Goal: Task Accomplishment & Management: Complete application form

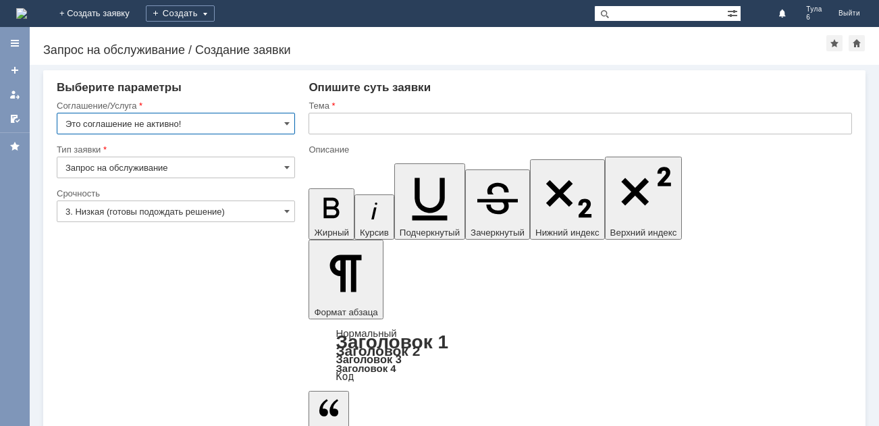
click at [27, 14] on img at bounding box center [21, 13] width 11 height 11
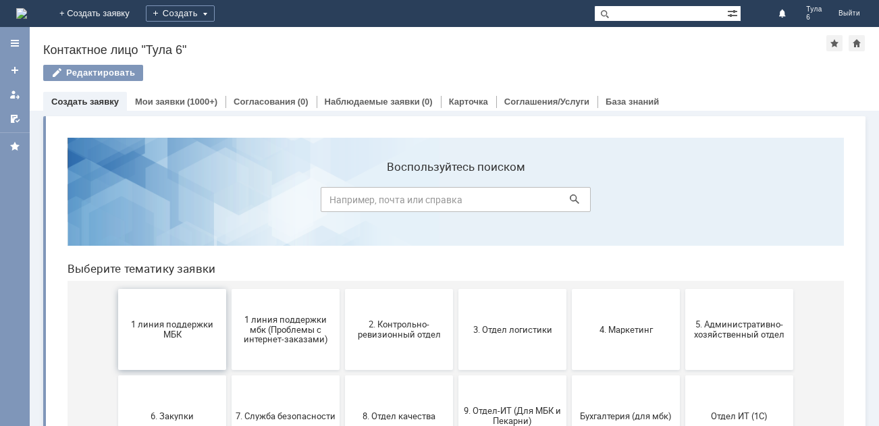
click at [145, 336] on span "1 линия поддержки МБК" at bounding box center [172, 329] width 100 height 20
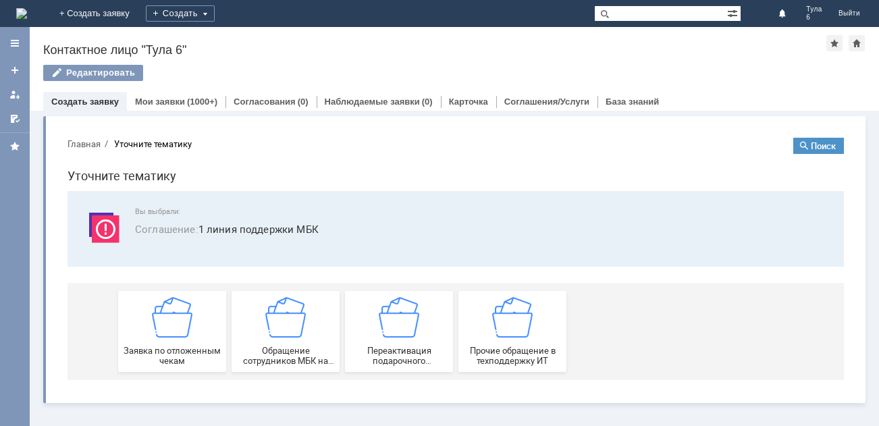
click at [145, 336] on div "Заявка по отложенным чекам" at bounding box center [172, 331] width 100 height 69
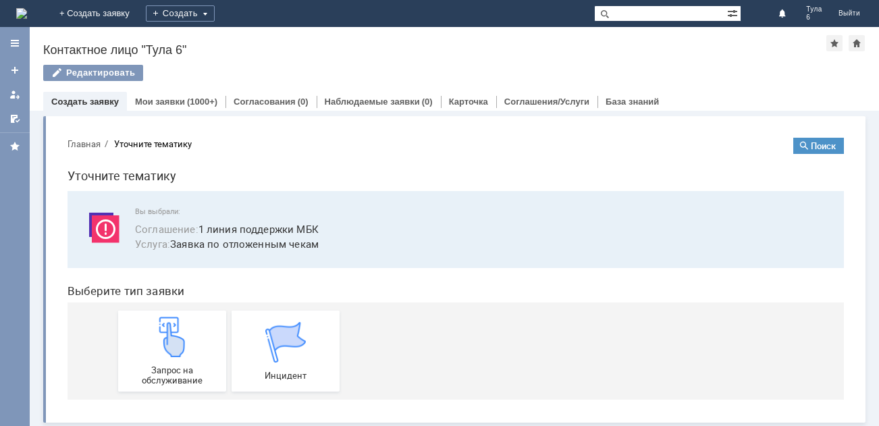
click at [145, 336] on div "Запрос на обслуживание" at bounding box center [172, 351] width 100 height 69
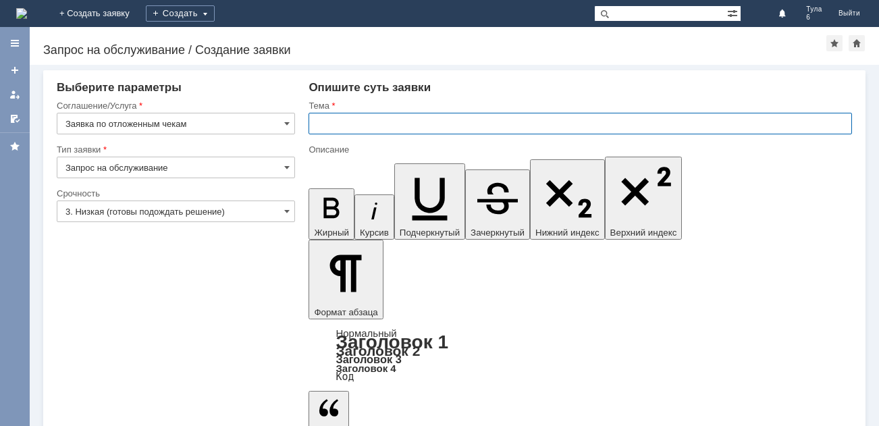
click at [422, 120] on input "text" at bounding box center [581, 124] width 544 height 22
type input "отл чек [DATE]"
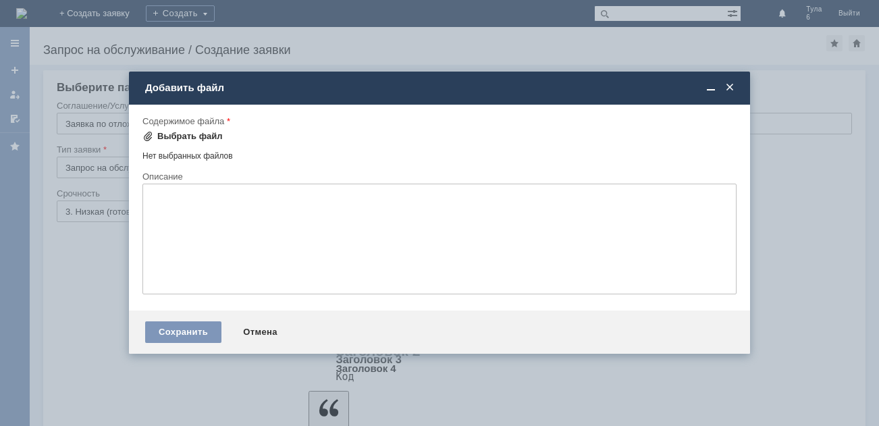
click at [209, 136] on div "Выбрать файл" at bounding box center [190, 136] width 66 height 11
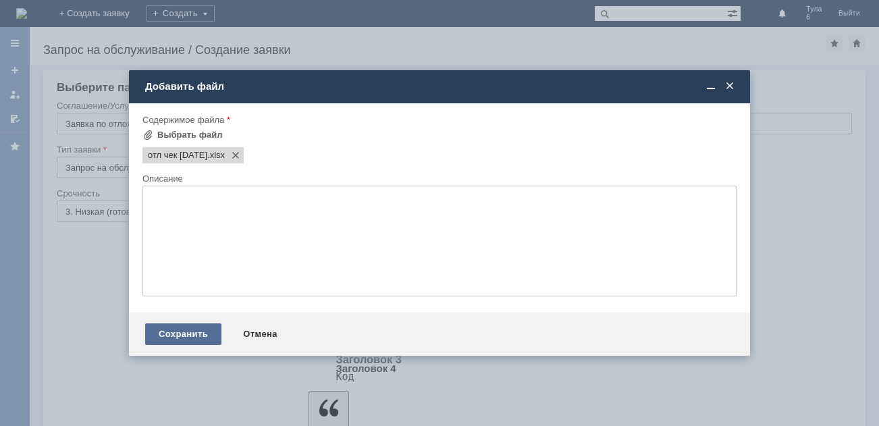
click at [203, 334] on div "Сохранить" at bounding box center [183, 335] width 76 height 22
